Goal: Transaction & Acquisition: Purchase product/service

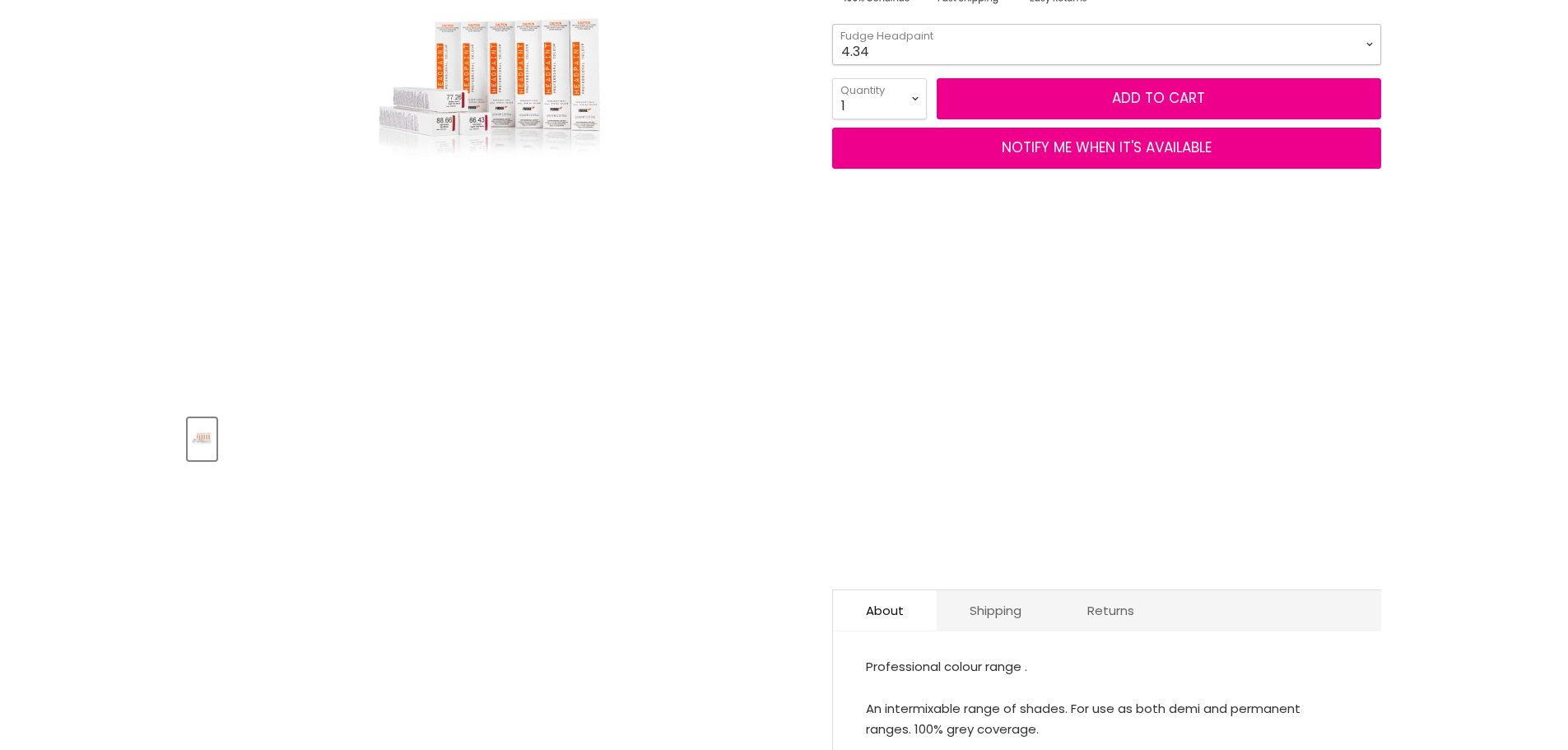
click at [879, 40] on select "4.34 4.6 4.62 5.0 5.00 5.22 5.23 5.3 5.4 5.5 5.73 6.00 6.3 6.34 6.5" at bounding box center [1107, 44] width 549 height 41
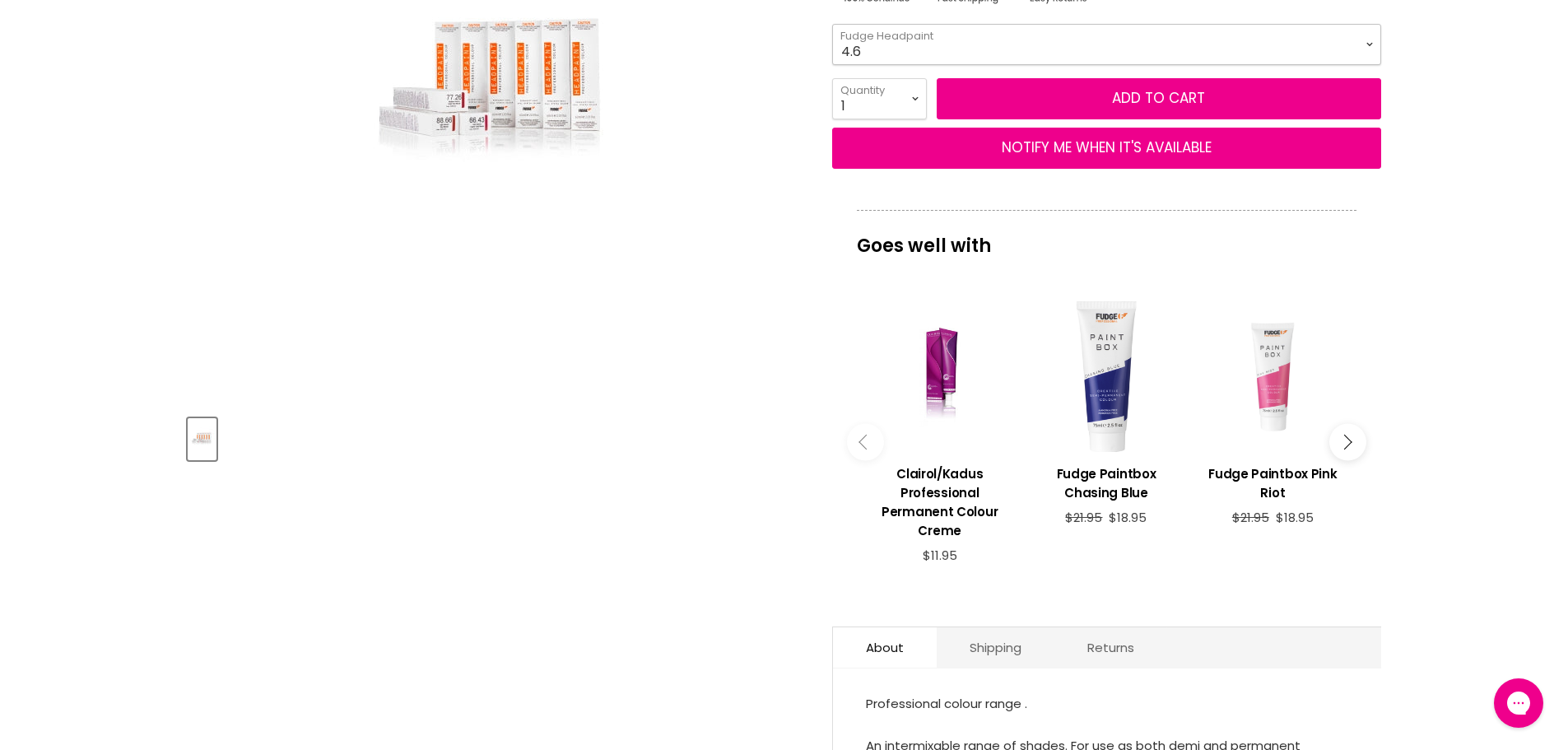
click at [832, 24] on select "4.34 4.6 4.62 5.0 5.00 5.22 5.23 5.3 5.4 5.5 5.73 6.00 6.3 6.34 6.5" at bounding box center [1107, 44] width 549 height 41
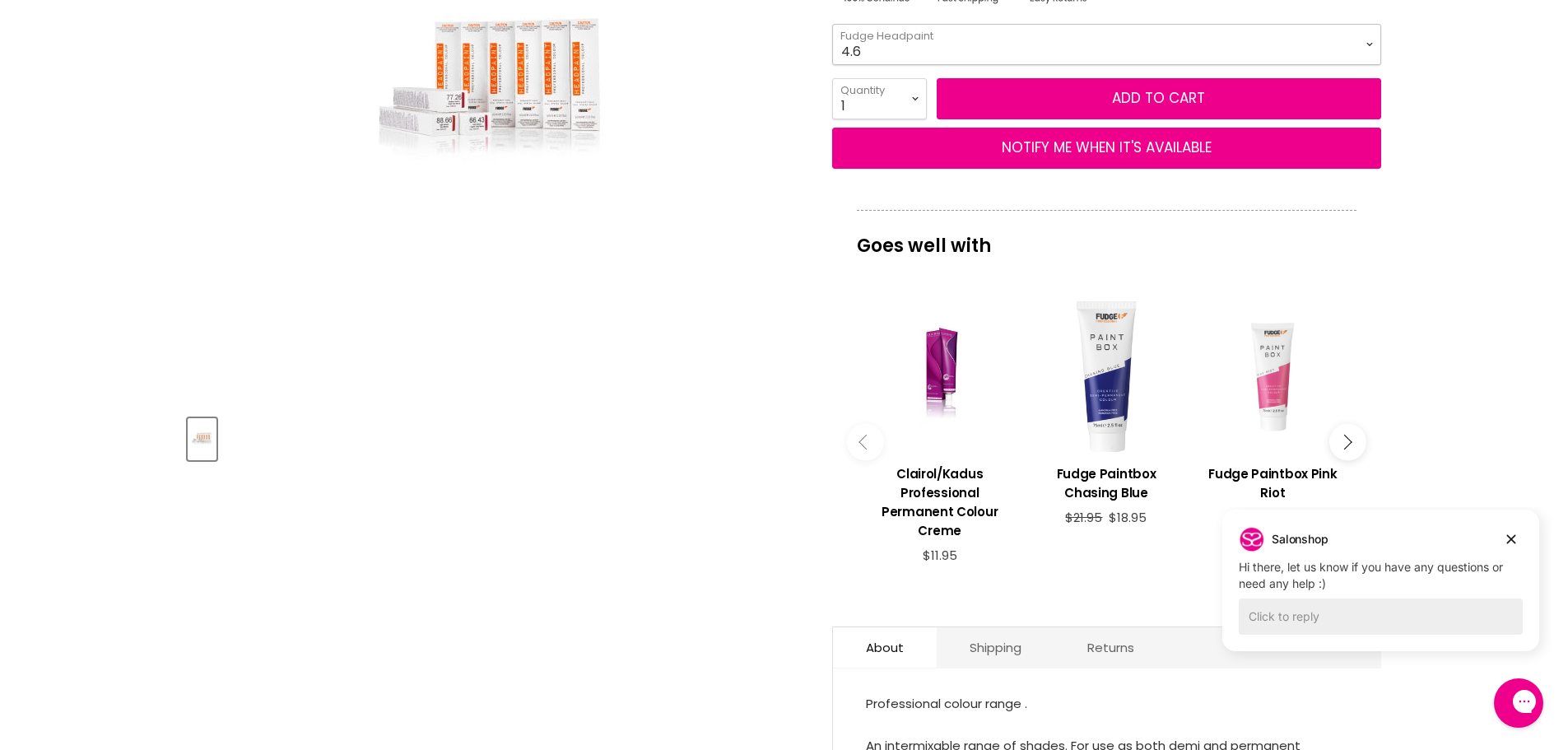
click at [876, 46] on select "4.34 4.6 4.62 5.0 5.00 5.22 5.23 5.3 5.4 5.5 5.73 6.00 6.3 6.34 6.5" at bounding box center [1107, 44] width 549 height 41
click at [832, 24] on select "4.34 4.6 4.62 5.0 5.00 5.22 5.23 5.3 5.4 5.5 5.73 6.00 6.3 6.34 6.5" at bounding box center [1107, 44] width 549 height 41
select select "4.62"
